Goal: Contribute content: Add original content to the website for others to see

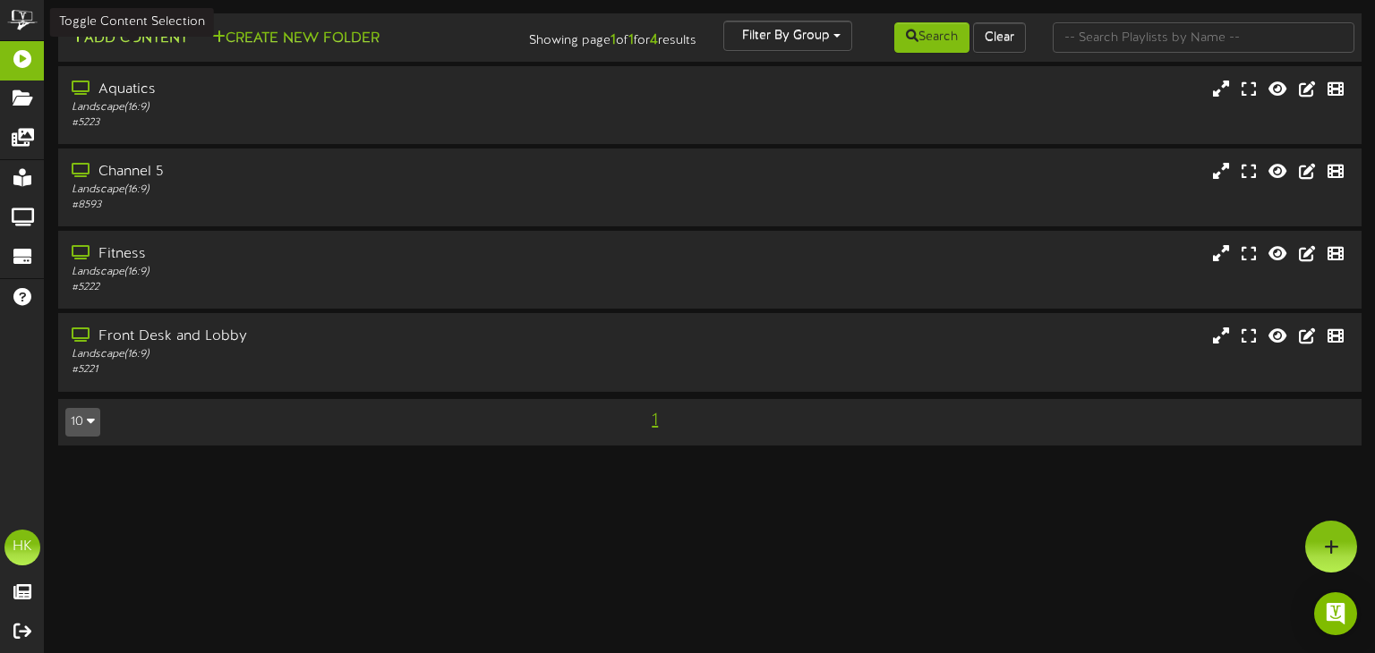
click at [147, 47] on button "Add Content" at bounding box center [129, 39] width 128 height 22
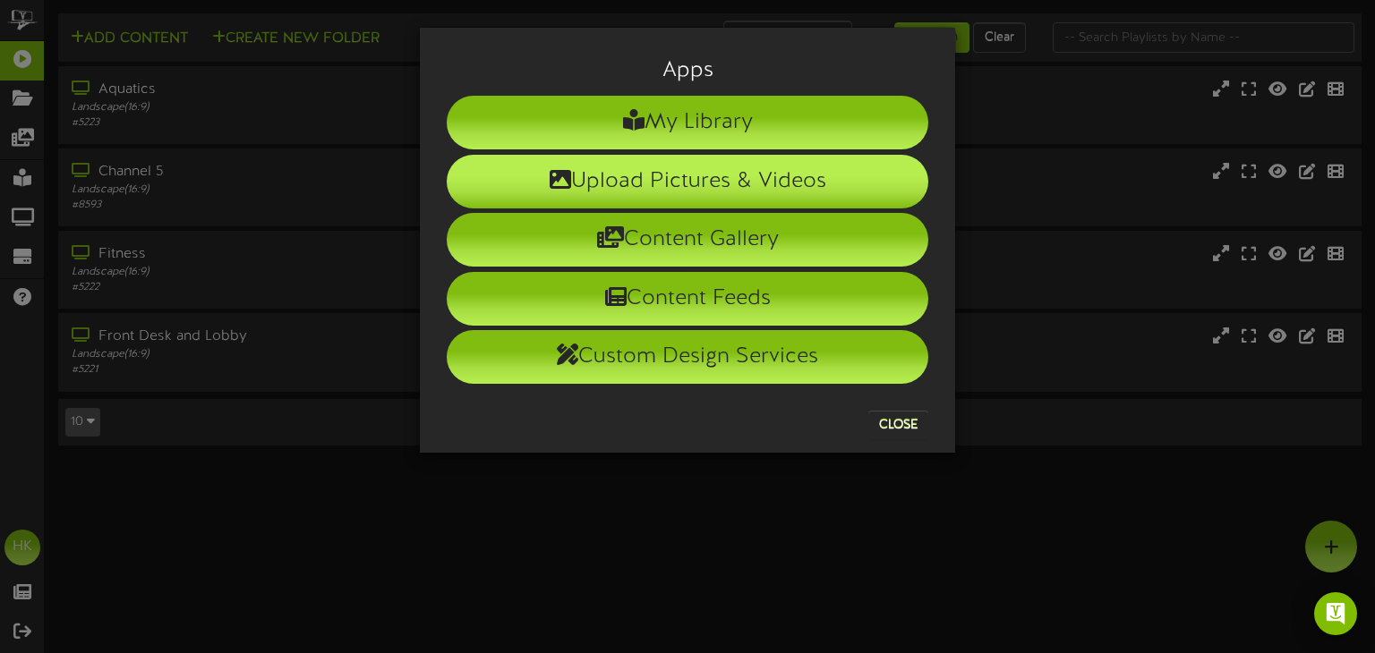
click at [589, 183] on li "Upload Pictures & Videos" at bounding box center [688, 182] width 482 height 54
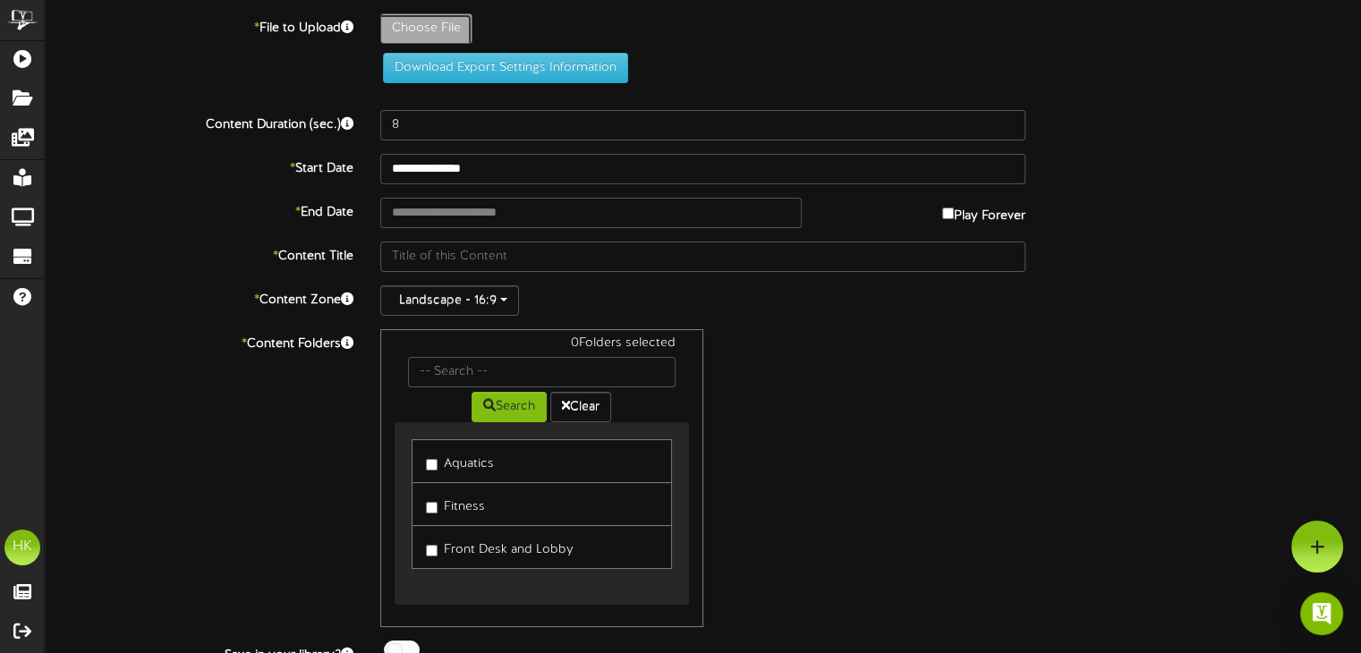
type input "**********"
type input "4"
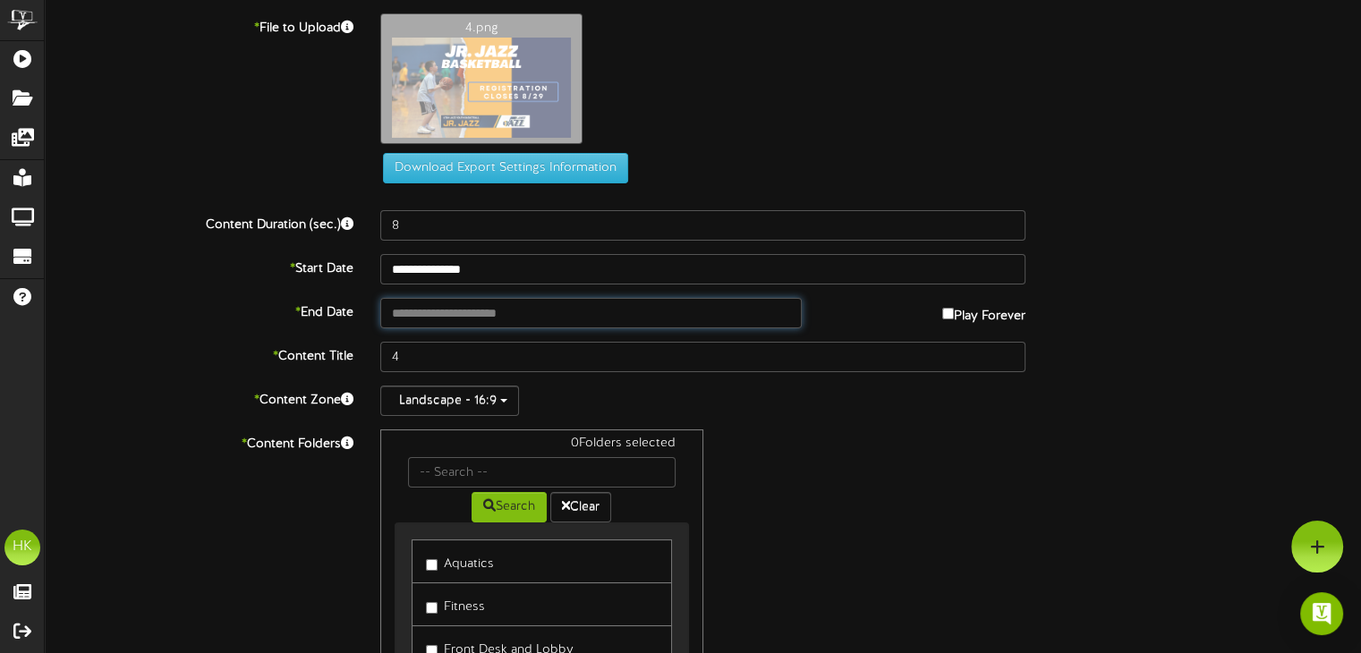
click at [405, 311] on input "text" at bounding box center [590, 313] width 421 height 30
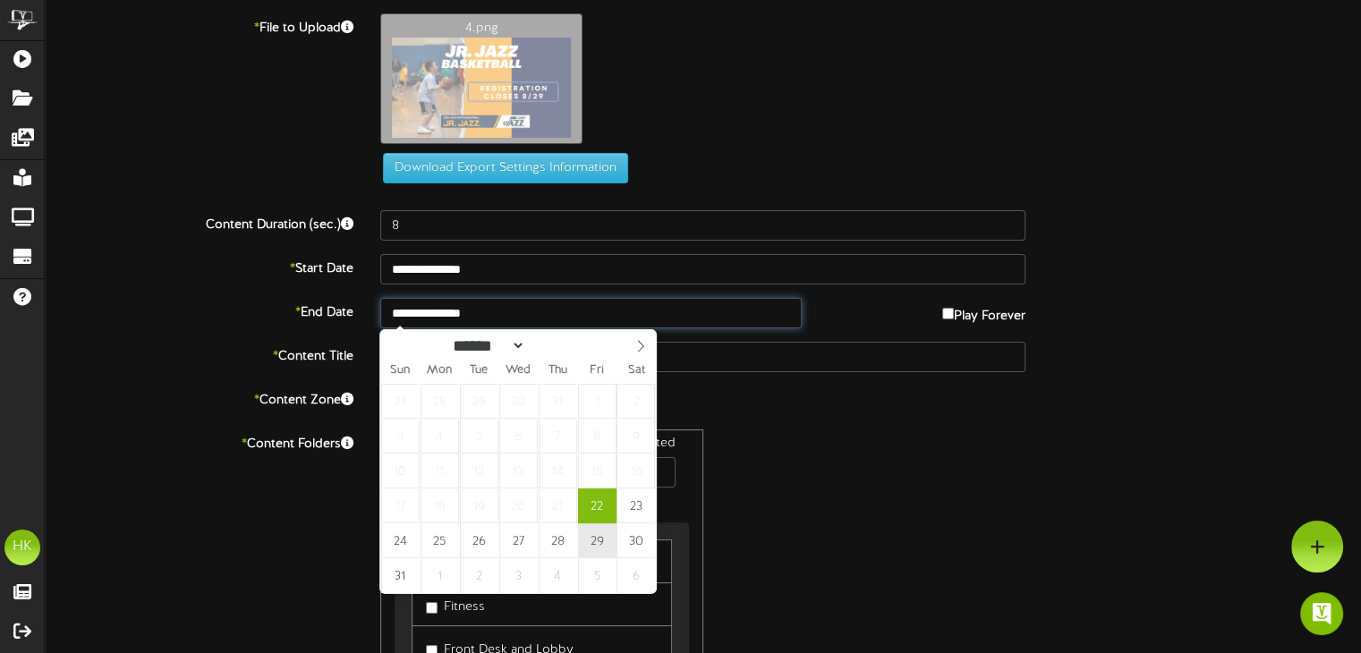
type input "**********"
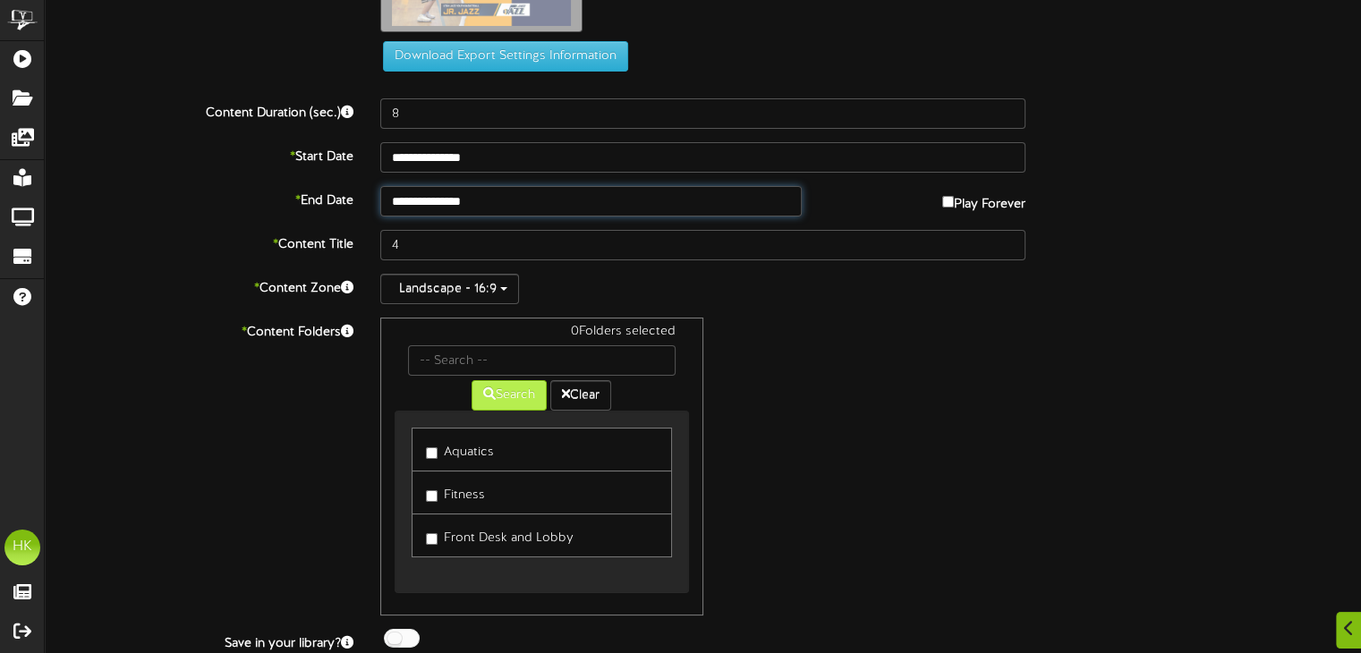
scroll to position [166, 0]
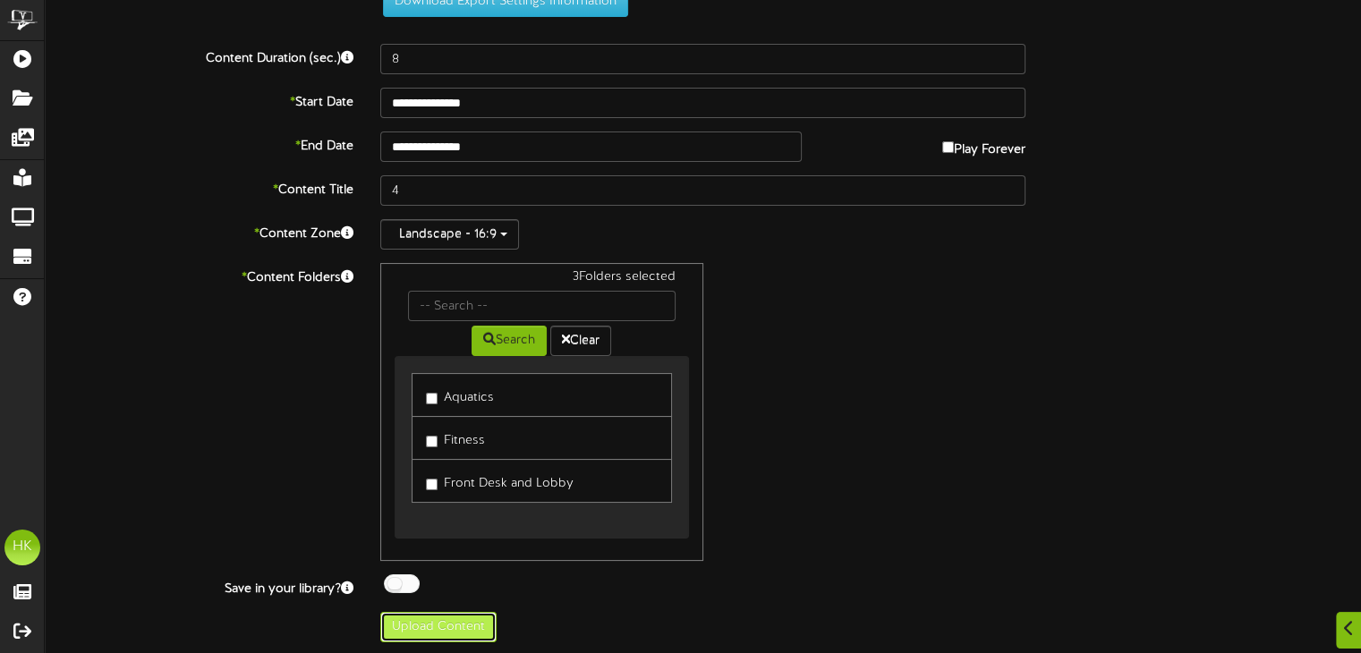
click at [432, 614] on button "Upload Content" at bounding box center [438, 627] width 116 height 30
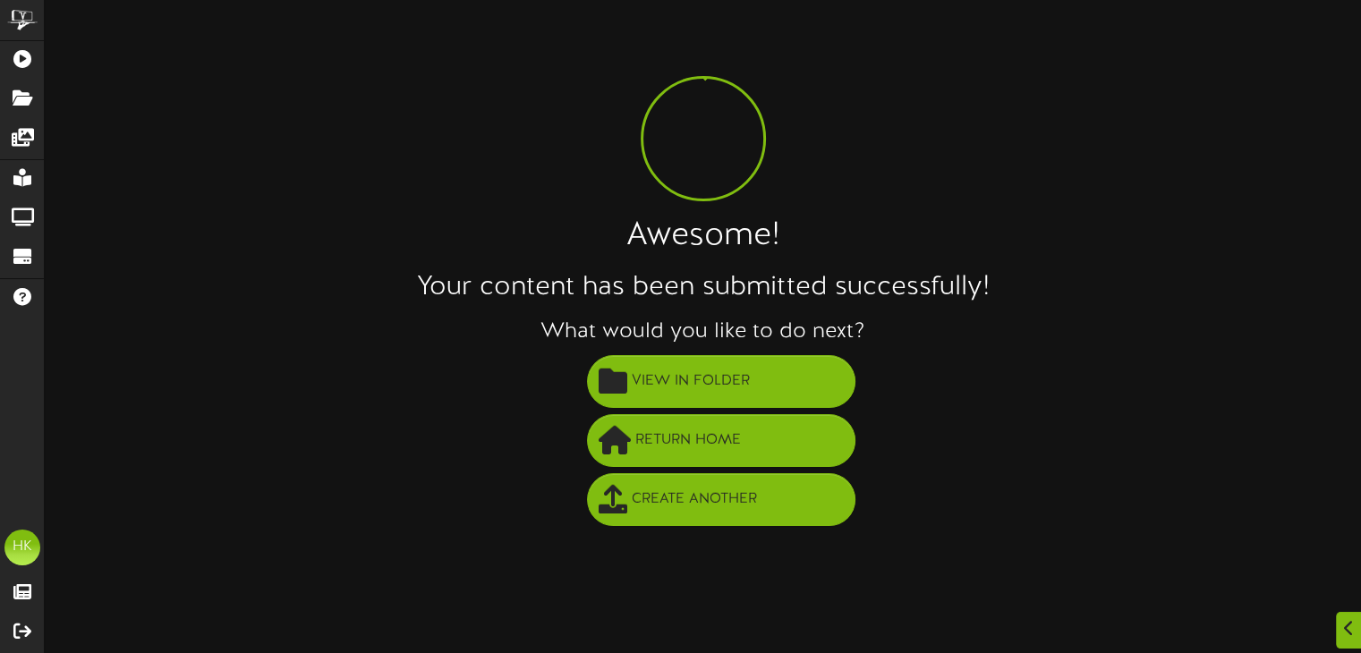
scroll to position [0, 0]
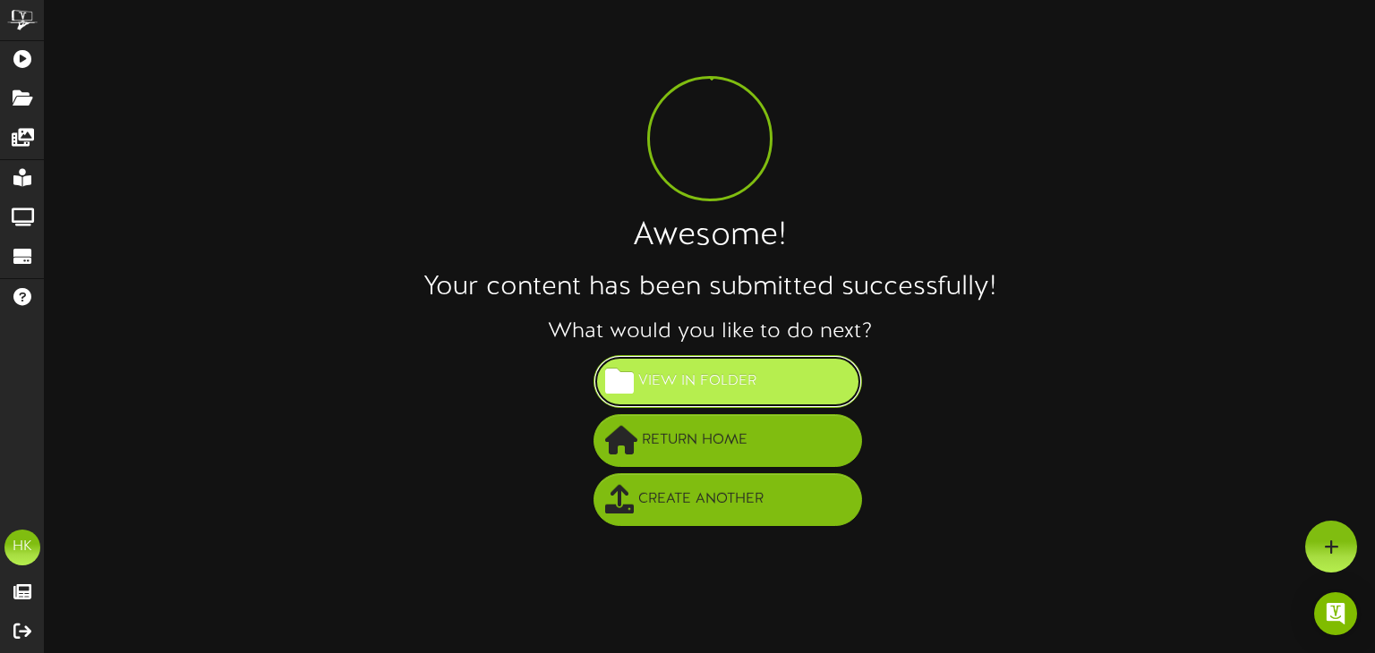
click at [687, 379] on span "View in Folder" at bounding box center [697, 382] width 127 height 30
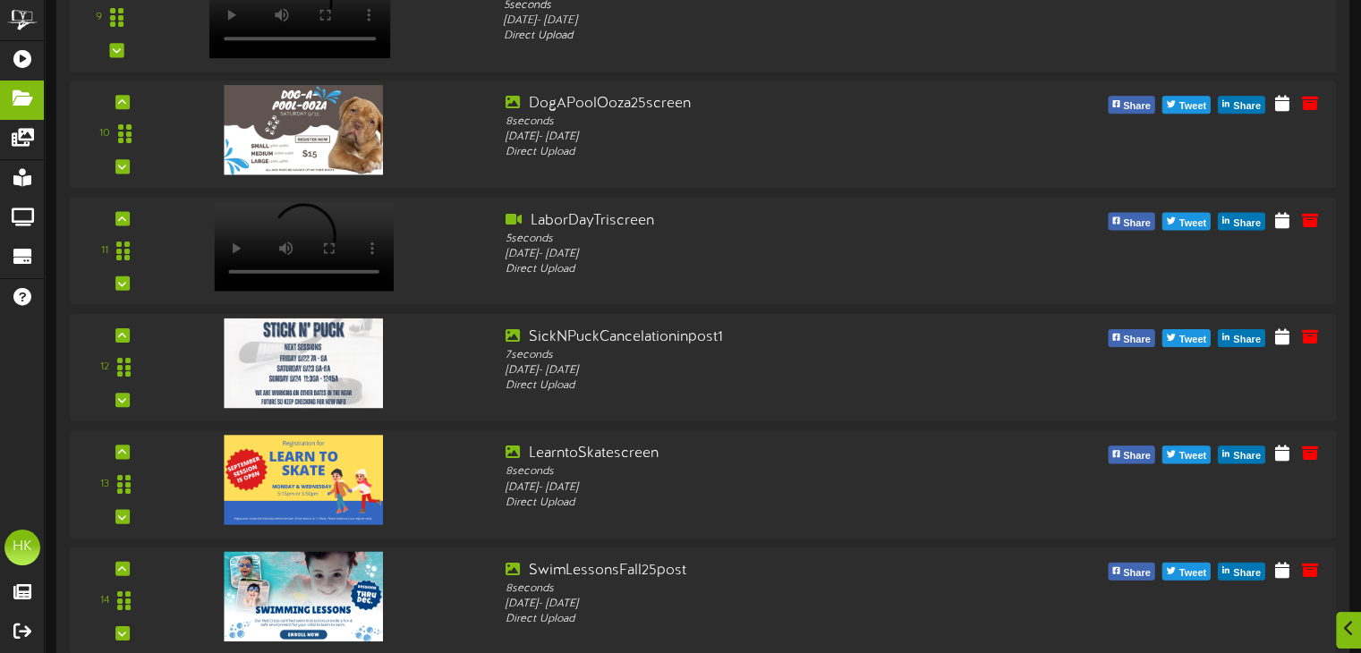
scroll to position [1432, 0]
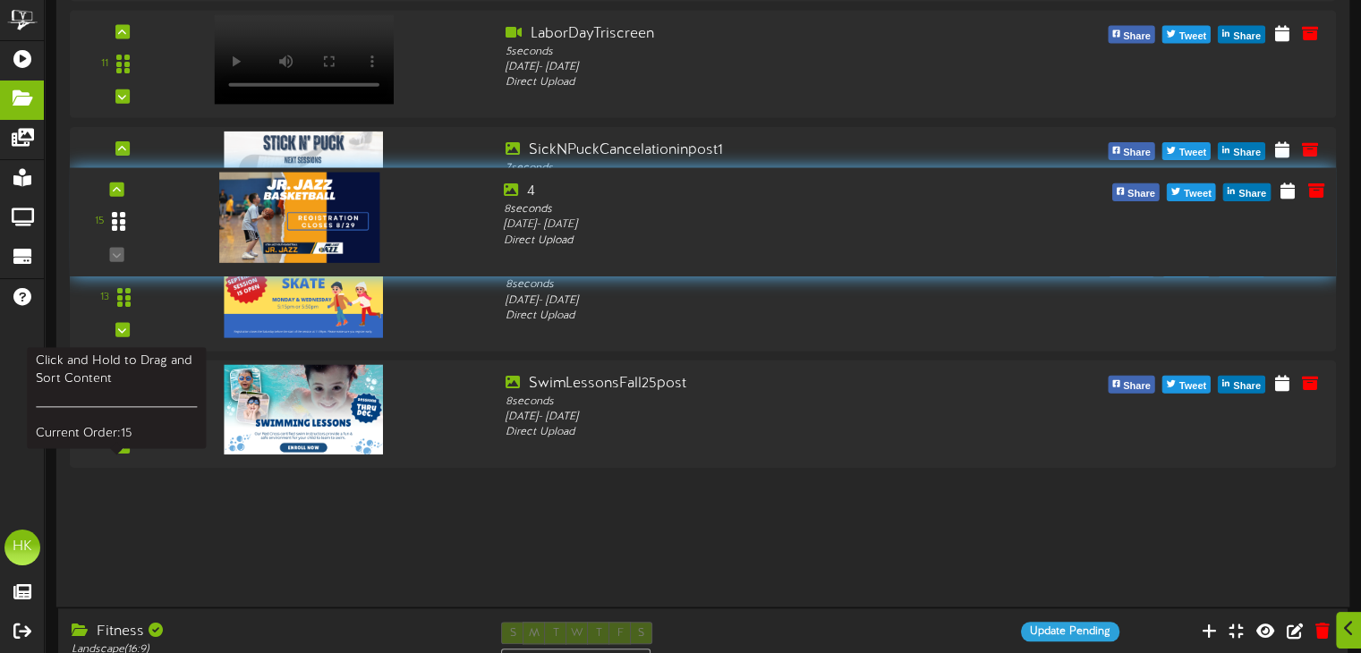
drag, startPoint x: 113, startPoint y: 524, endPoint x: 99, endPoint y: 216, distance: 308.2
click at [99, 216] on div at bounding box center [118, 223] width 41 height 46
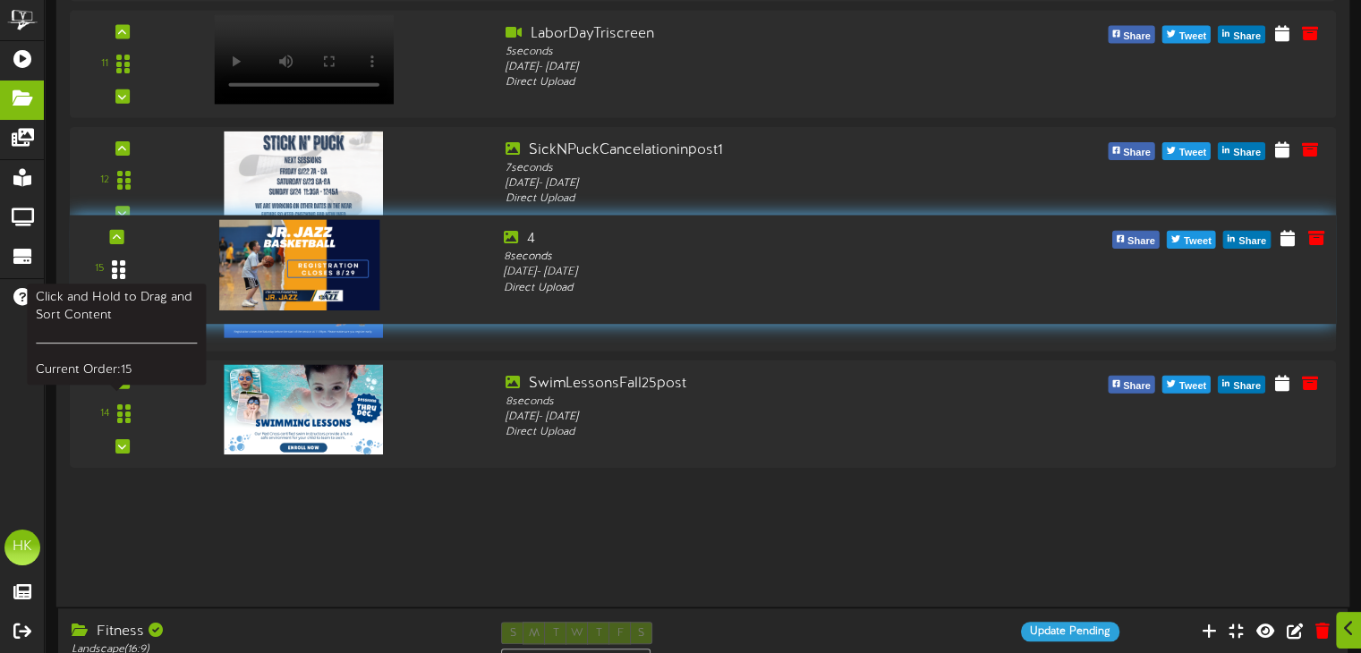
drag, startPoint x: 124, startPoint y: 526, endPoint x: 122, endPoint y: 266, distance: 260.5
click at [122, 266] on icon at bounding box center [118, 269] width 13 height 21
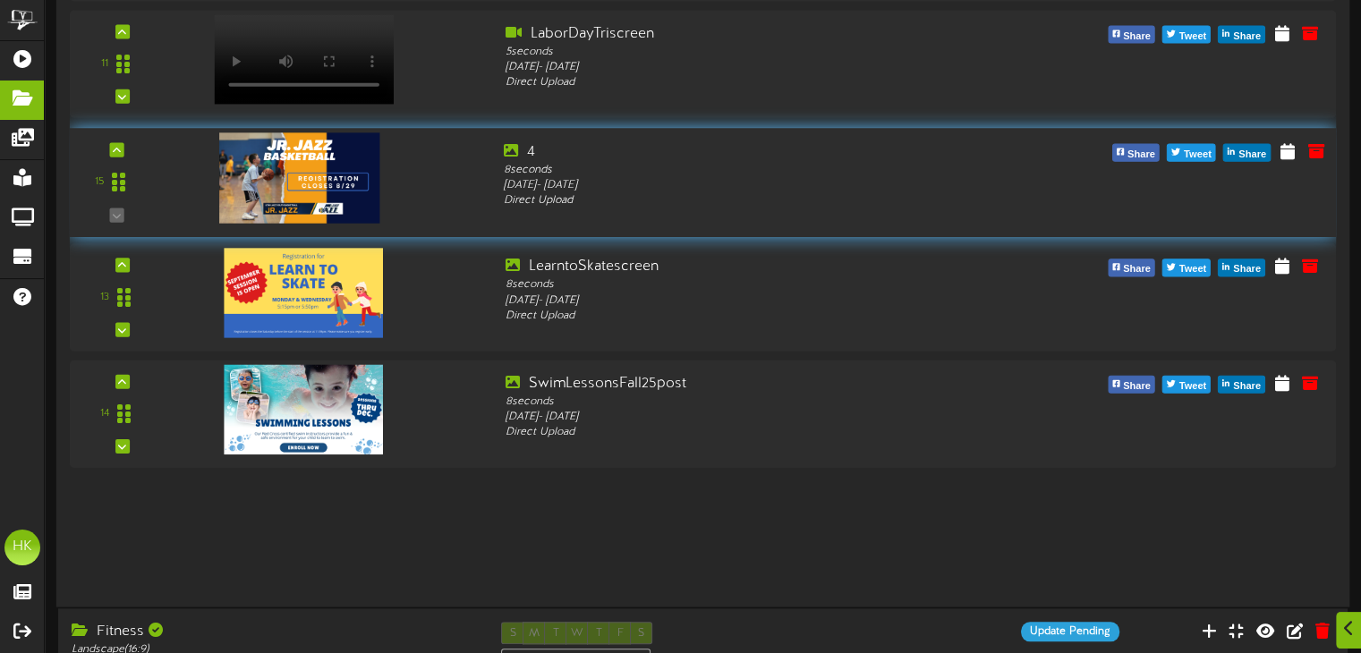
drag, startPoint x: 119, startPoint y: 527, endPoint x: 142, endPoint y: 180, distance: 348.0
click at [142, 180] on div "15" at bounding box center [117, 181] width 80 height 81
